Goal: Transaction & Acquisition: Purchase product/service

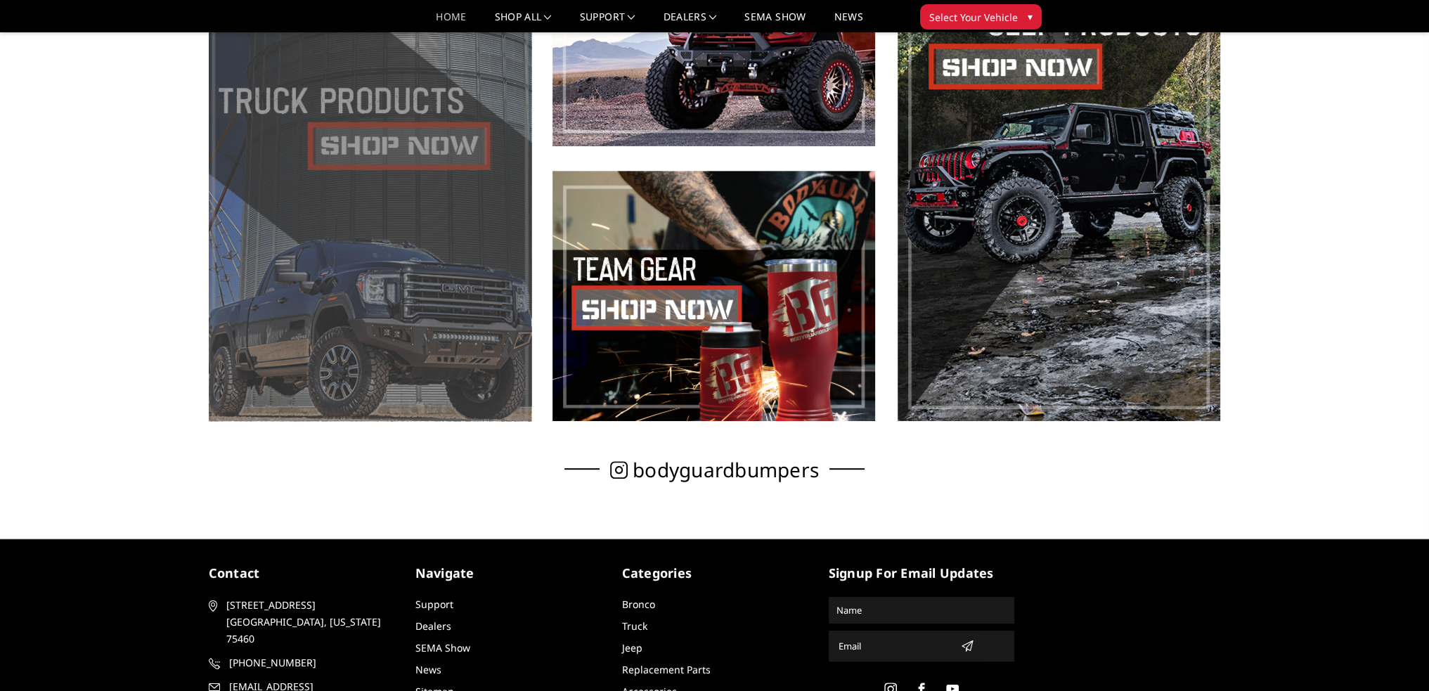
scroll to position [889, 0]
click at [375, 153] on span at bounding box center [370, 157] width 323 height 525
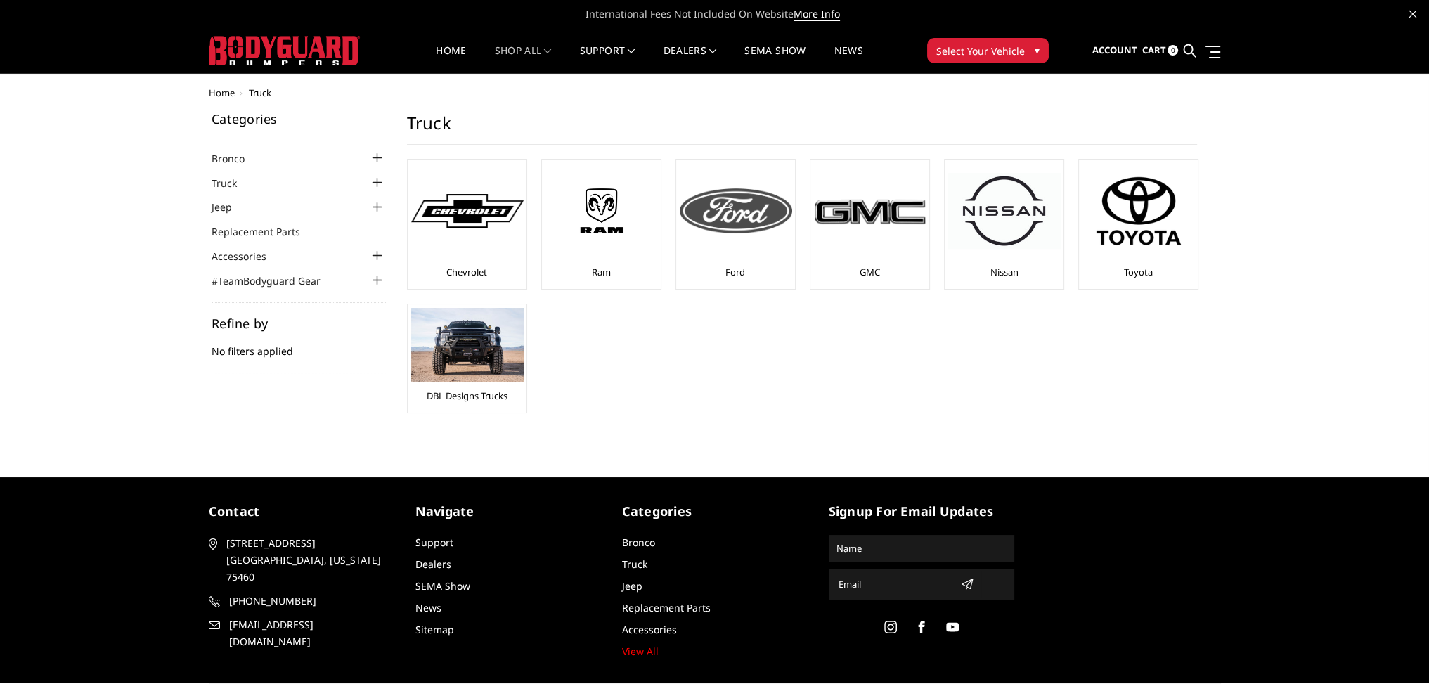
click at [728, 207] on img at bounding box center [736, 210] width 112 height 45
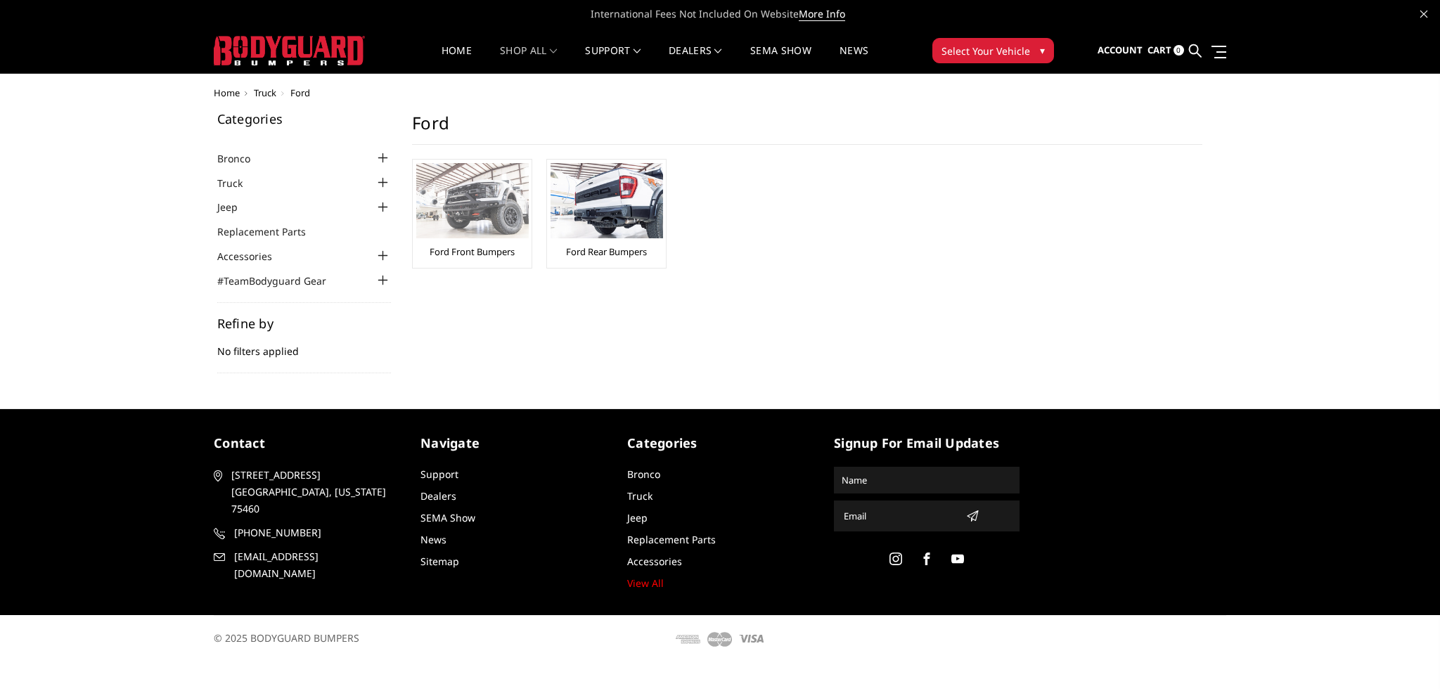
click at [502, 219] on img at bounding box center [472, 200] width 112 height 75
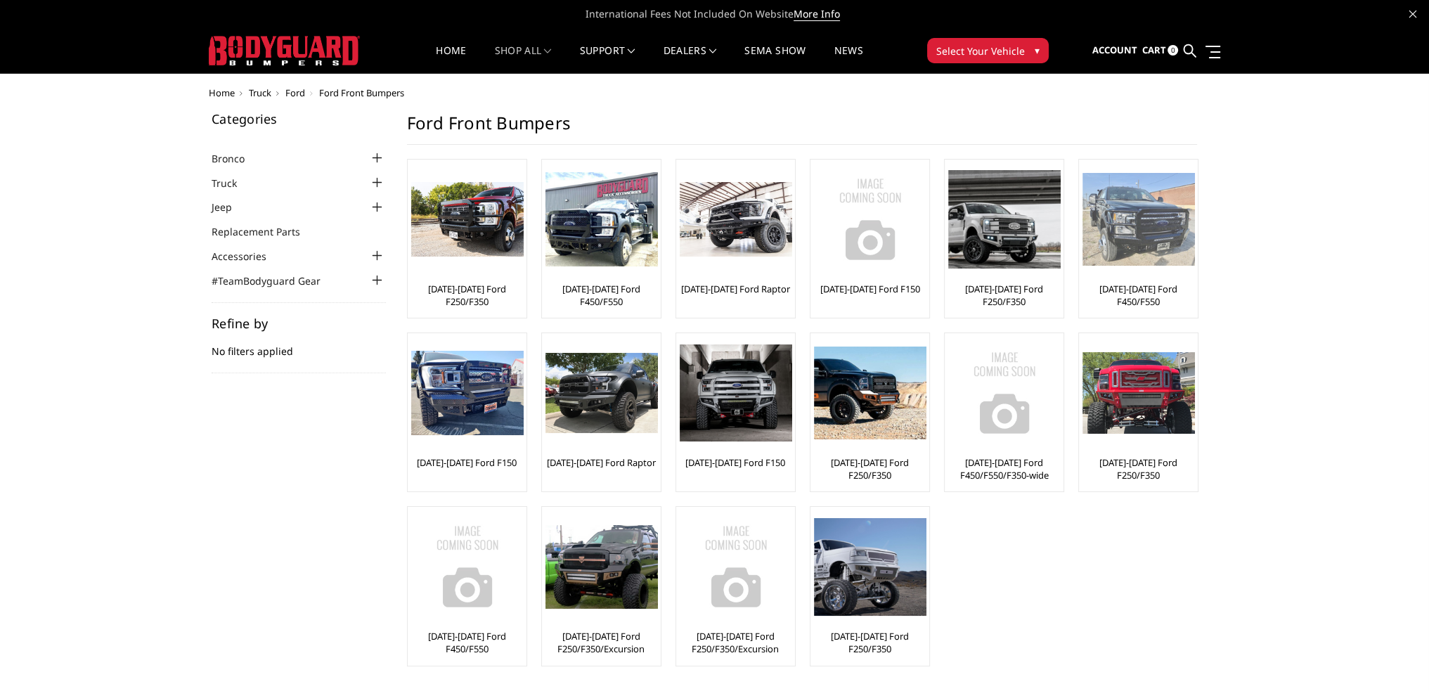
click at [1134, 227] on img at bounding box center [1139, 220] width 112 height 94
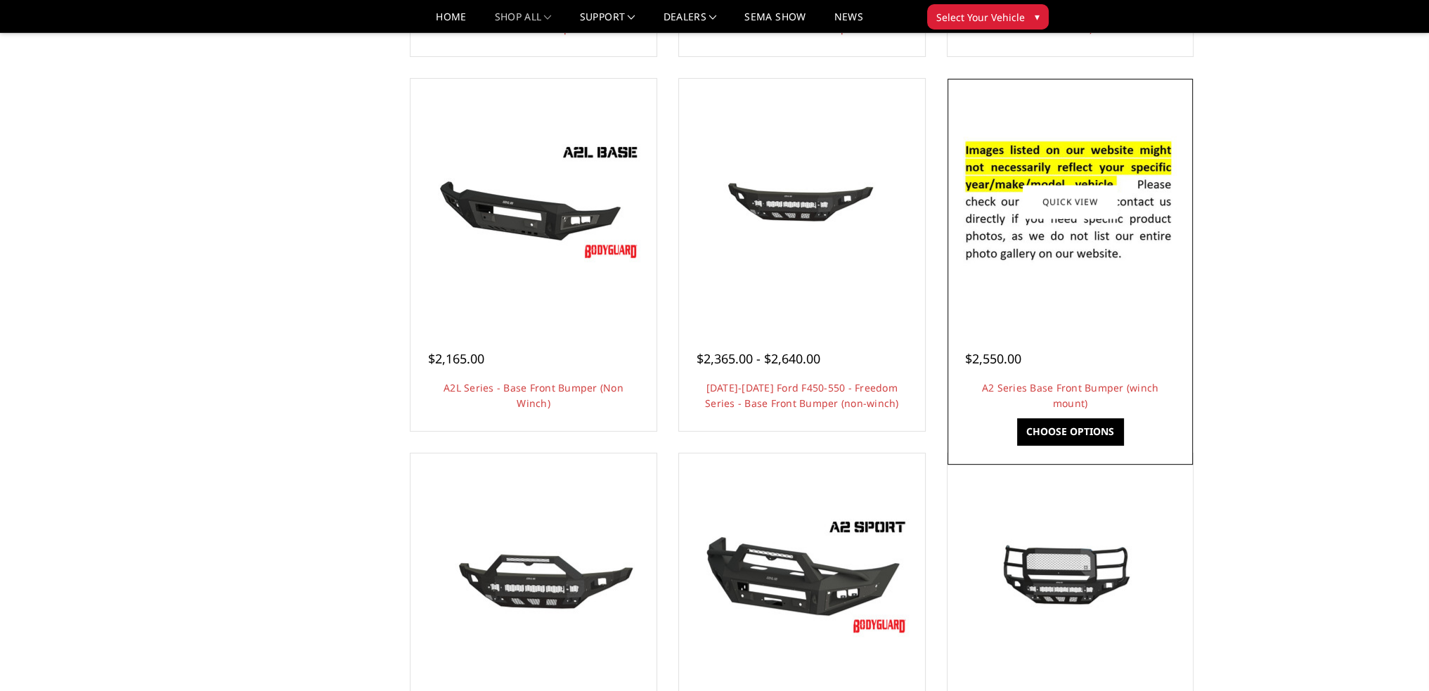
scroll to position [469, 0]
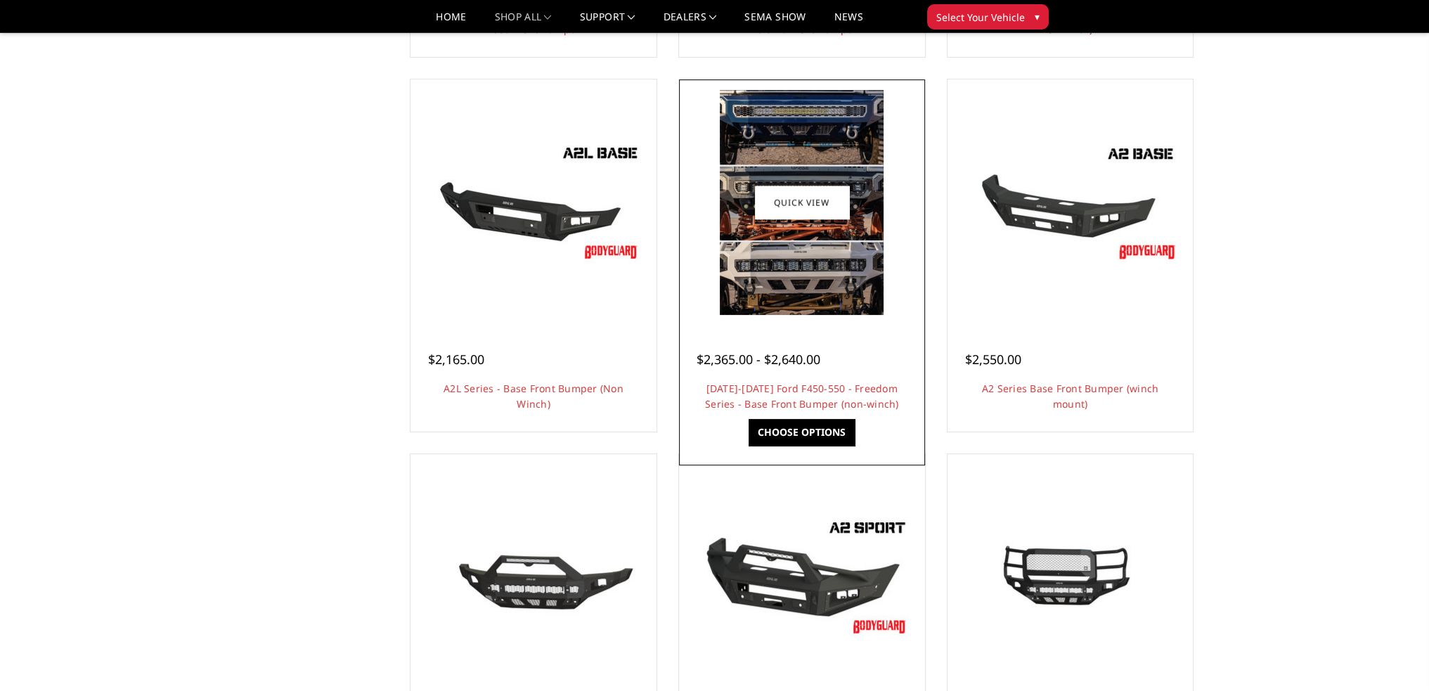
click at [810, 269] on img at bounding box center [802, 202] width 164 height 225
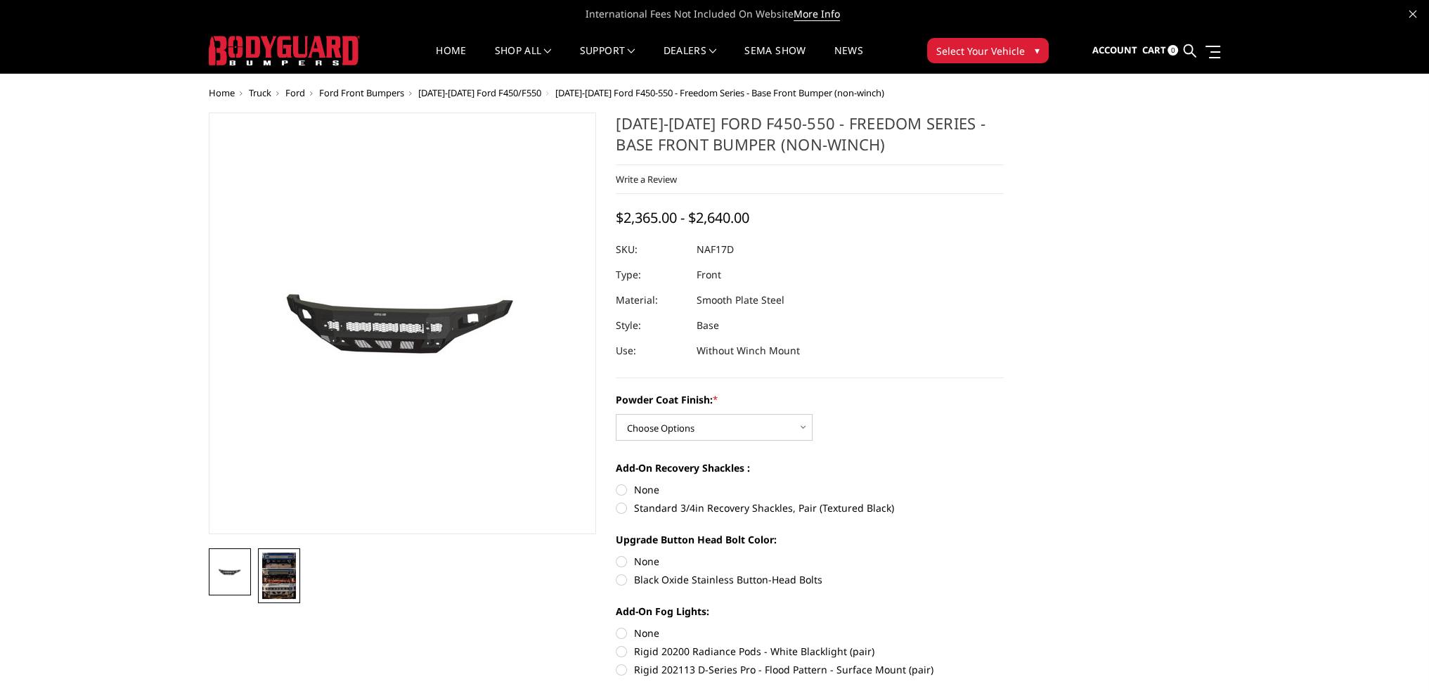
click at [278, 589] on img at bounding box center [279, 576] width 34 height 46
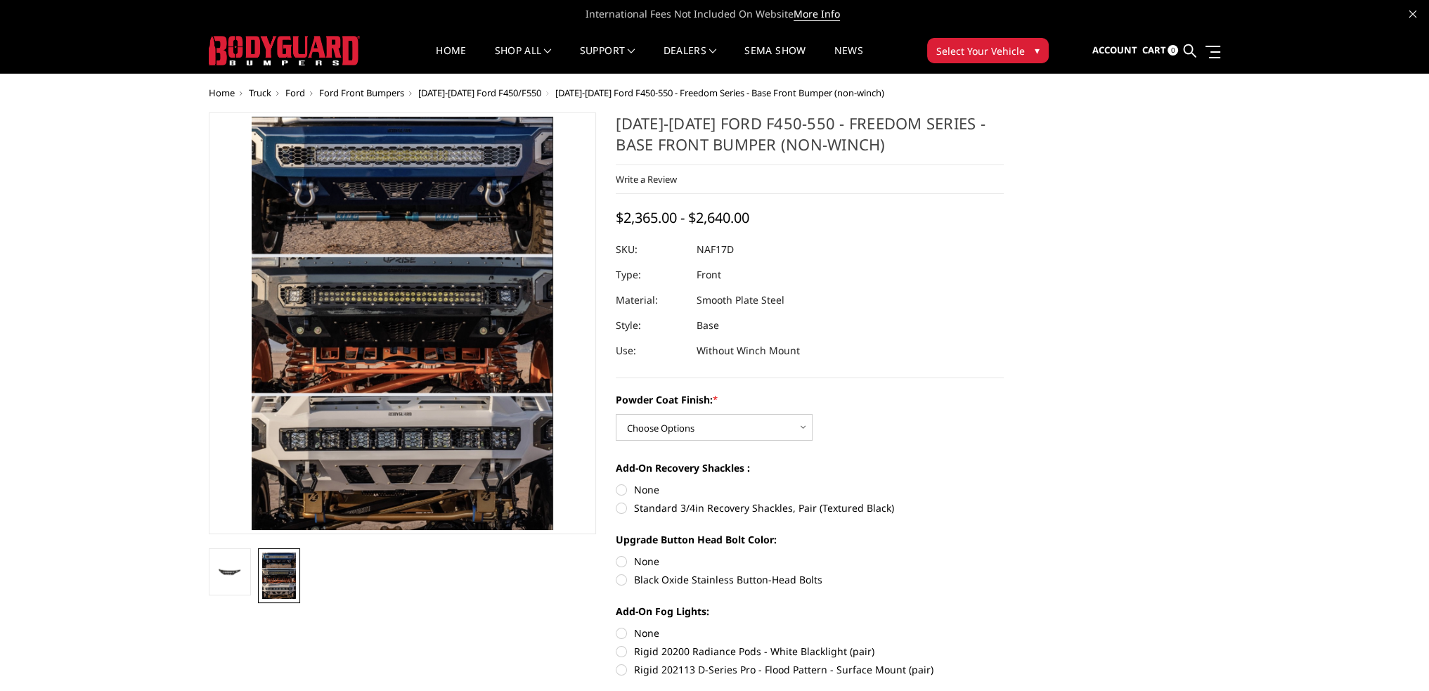
click at [323, 311] on img at bounding box center [458, 338] width 656 height 900
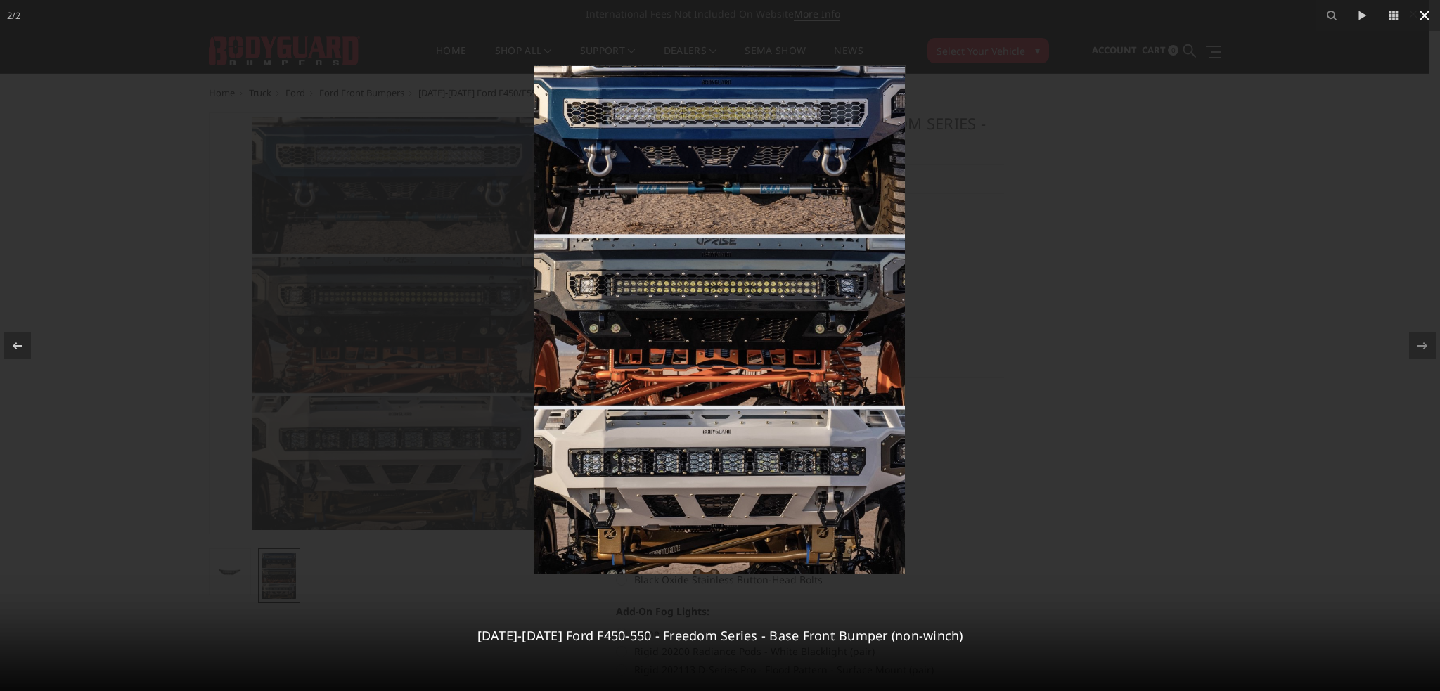
click at [1423, 15] on icon at bounding box center [1424, 16] width 10 height 10
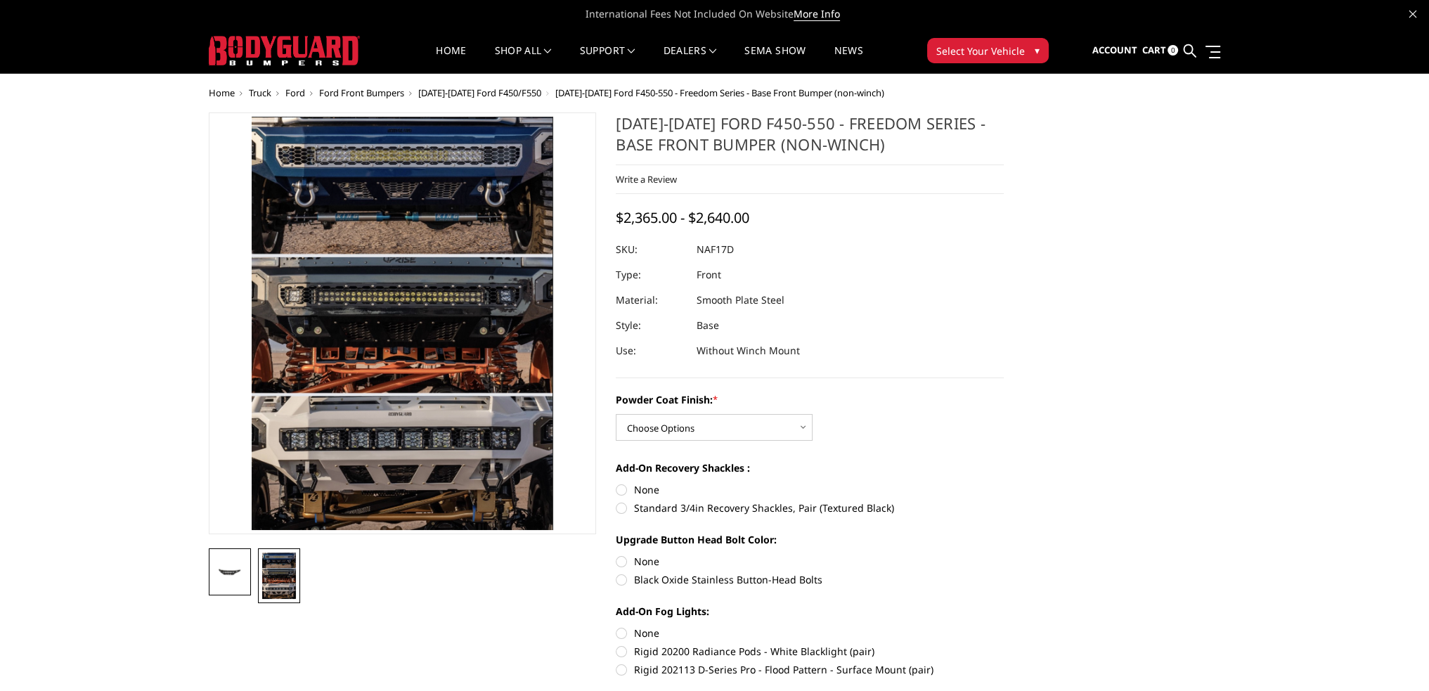
click at [228, 578] on img at bounding box center [230, 572] width 34 height 16
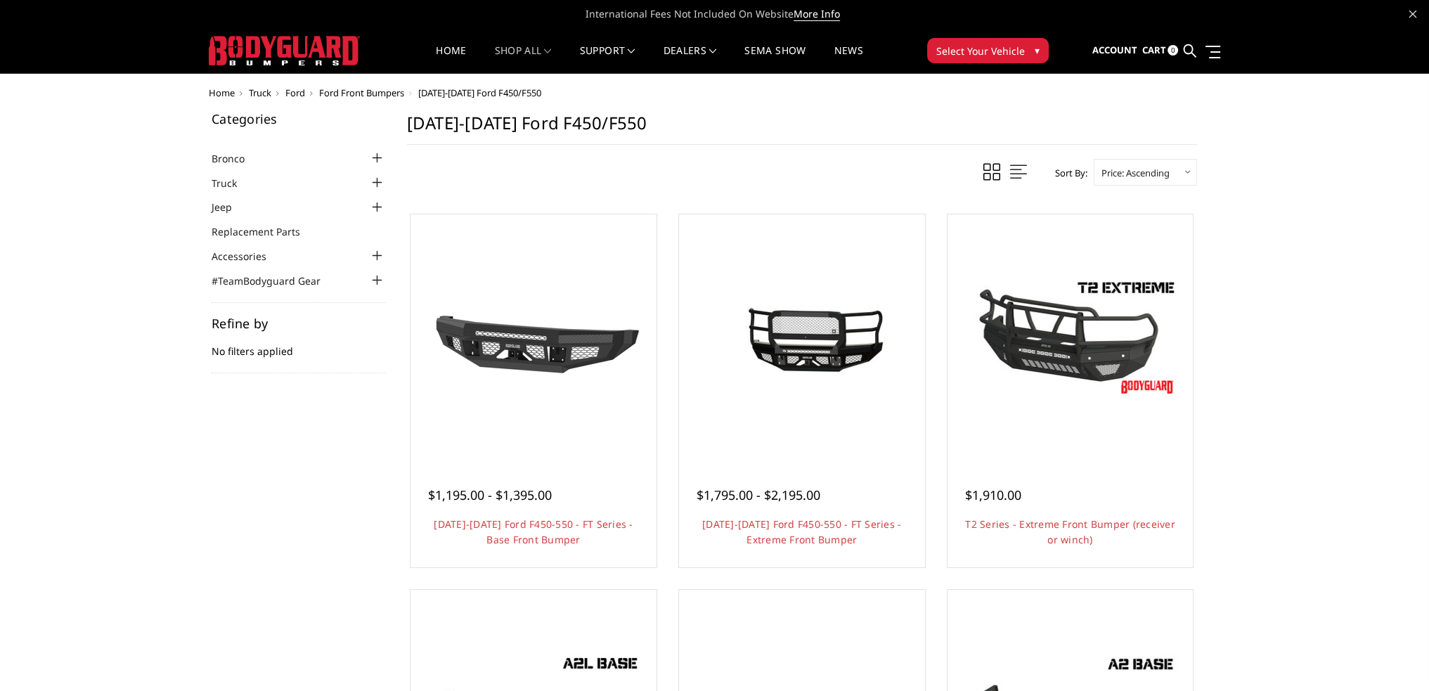
click at [323, 39] on img at bounding box center [284, 51] width 151 height 30
